Goal: Information Seeking & Learning: Understand process/instructions

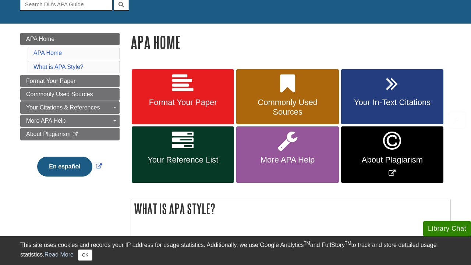
scroll to position [85, 0]
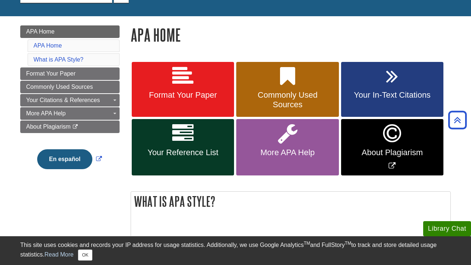
click at [214, 148] on span "Your Reference List" at bounding box center [182, 153] width 91 height 10
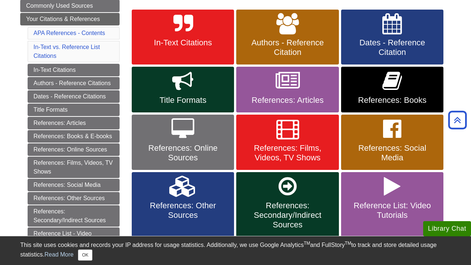
scroll to position [139, 0]
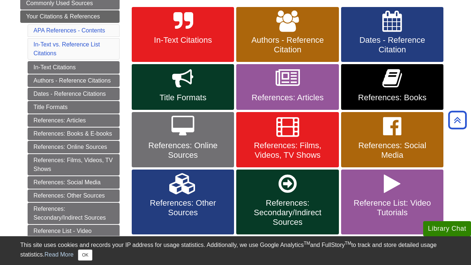
click at [386, 82] on icon at bounding box center [392, 78] width 20 height 21
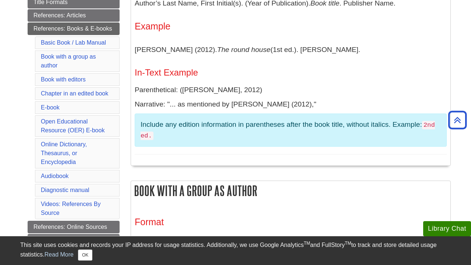
scroll to position [207, 0]
click at [67, 104] on li "E-book" at bounding box center [77, 107] width 85 height 13
click at [53, 105] on link "E-book" at bounding box center [50, 107] width 19 height 6
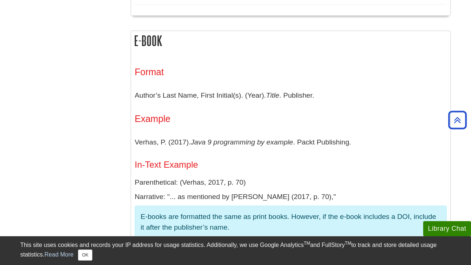
scroll to position [1176, 0]
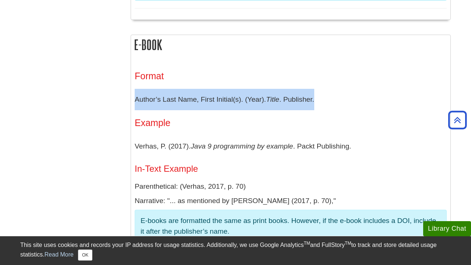
drag, startPoint x: 318, startPoint y: 95, endPoint x: 131, endPoint y: 96, distance: 186.2
click at [131, 96] on div "Format Author’s Last Name, First Initial(s). (Year). Title . Publisher. Example…" at bounding box center [290, 200] width 319 height 281
copy p "Author’s Last Name, First Initial(s). (Year). Title . Publisher."
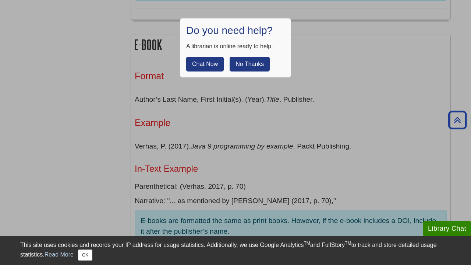
click at [248, 66] on button "No Thanks" at bounding box center [250, 64] width 40 height 15
